Goal: Task Accomplishment & Management: Manage account settings

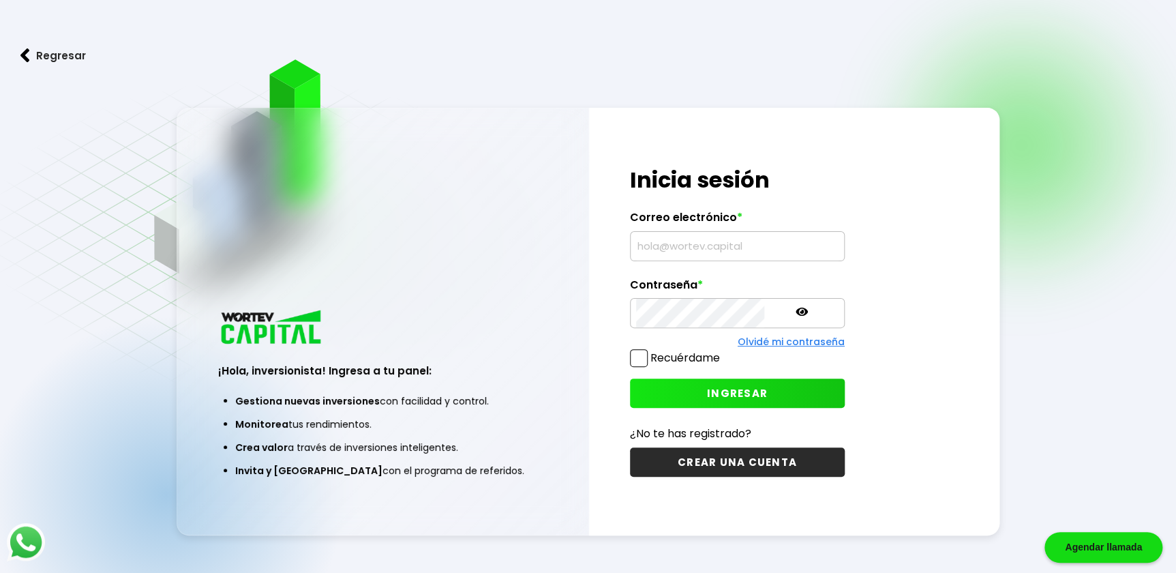
click at [721, 241] on input "text" at bounding box center [737, 246] width 203 height 29
type input "[EMAIL_ADDRESS][DOMAIN_NAME]"
click at [645, 357] on span at bounding box center [639, 358] width 18 height 18
click at [723, 351] on input "Recuérdame" at bounding box center [723, 351] width 0 height 0
click at [756, 385] on button "INGRESAR" at bounding box center [737, 392] width 215 height 29
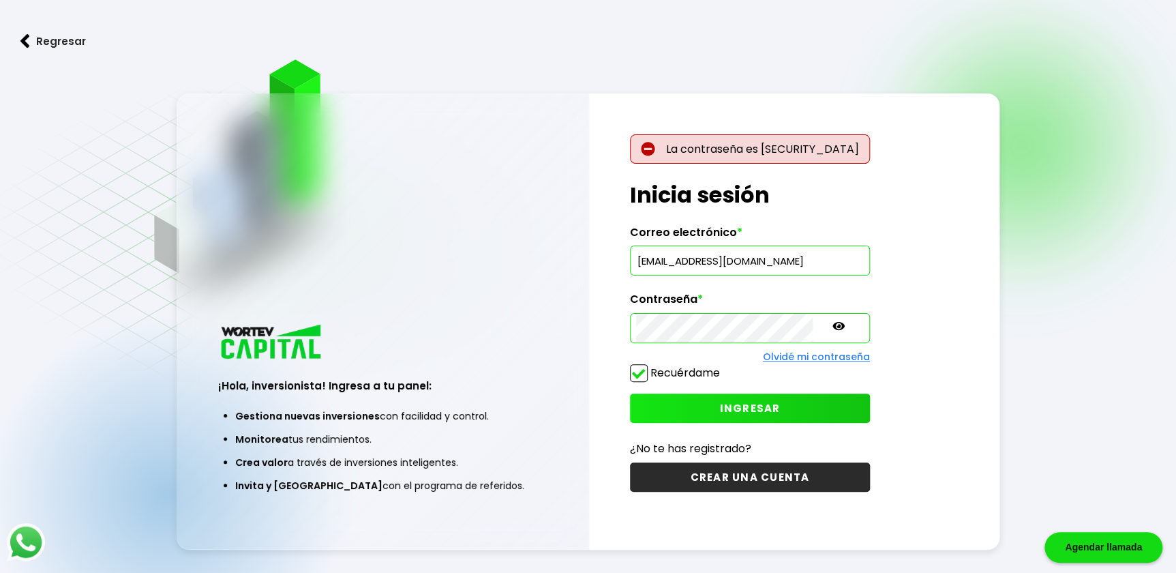
click at [833, 327] on icon at bounding box center [839, 326] width 12 height 12
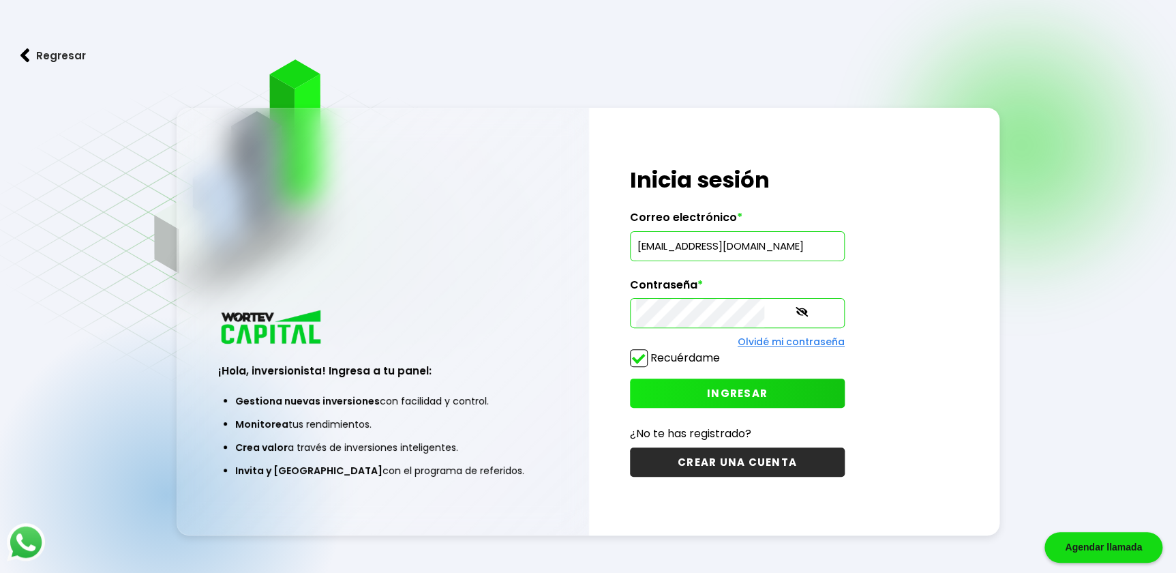
click at [766, 400] on button "INGRESAR" at bounding box center [737, 392] width 215 height 29
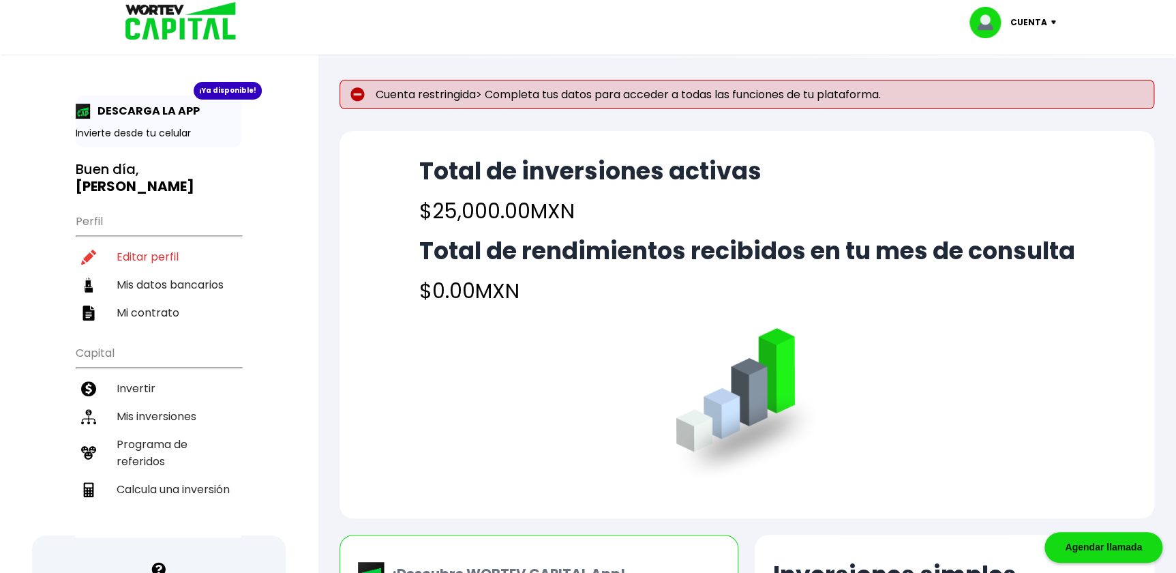
drag, startPoint x: 897, startPoint y: 0, endPoint x: 802, endPoint y: 59, distance: 111.8
